Goal: Navigation & Orientation: Find specific page/section

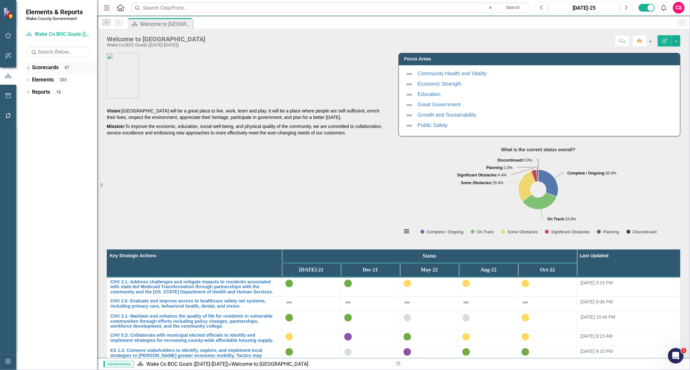
click at [39, 67] on link "Scorecards" at bounding box center [45, 67] width 27 height 7
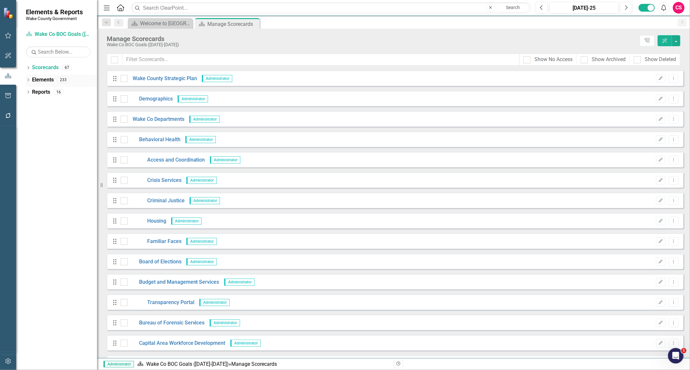
click at [47, 82] on link "Elements" at bounding box center [43, 79] width 22 height 7
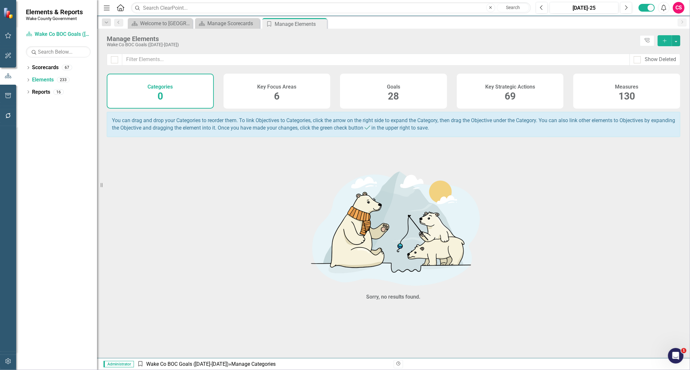
click at [514, 89] on h4 "Key Strategic Actions" at bounding box center [510, 87] width 50 height 6
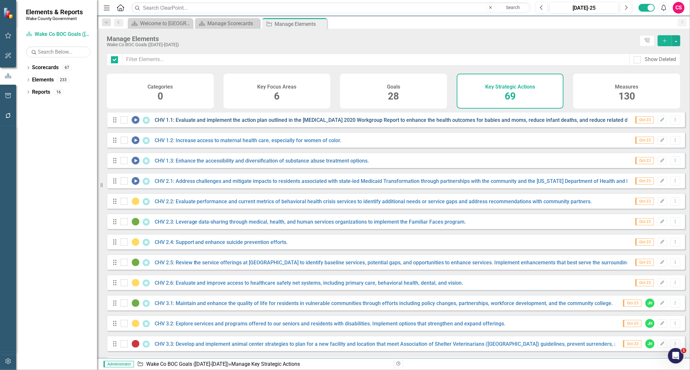
checkbox input "false"
click at [242, 122] on link "CHV 1.1: Evaluate and implement the action plan outlined in the [MEDICAL_DATA] …" at bounding box center [403, 120] width 496 height 6
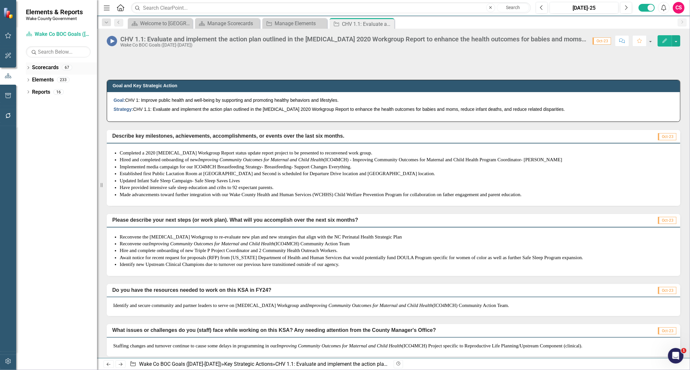
click at [29, 67] on icon "Dropdown" at bounding box center [28, 69] width 5 height 4
click at [31, 92] on icon "Dropdown" at bounding box center [31, 92] width 5 height 4
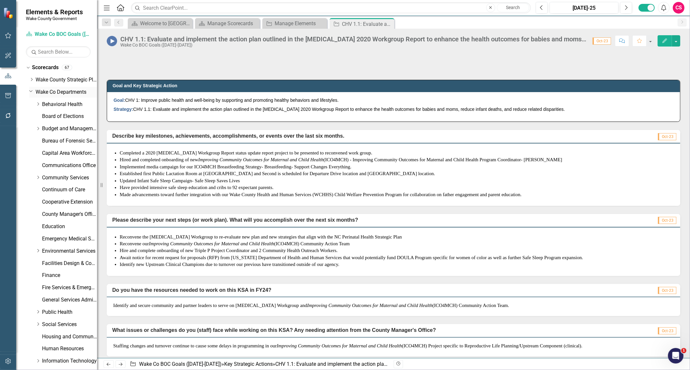
drag, startPoint x: 49, startPoint y: 90, endPoint x: 56, endPoint y: 89, distance: 6.9
click at [49, 90] on link "Wake Co Departments" at bounding box center [66, 92] width 61 height 7
